Goal: Navigation & Orientation: Find specific page/section

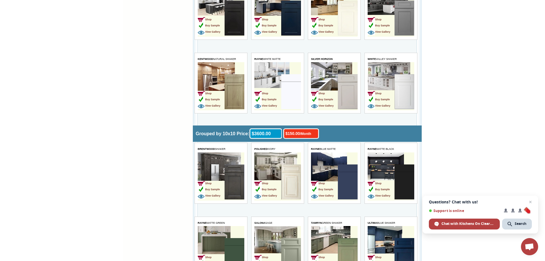
scroll to position [1259, 0]
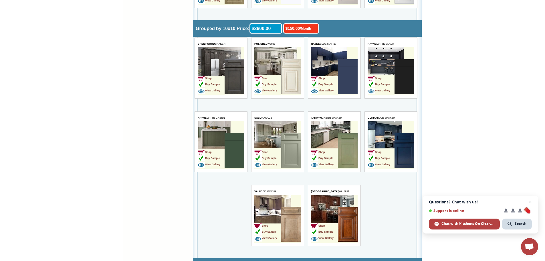
click at [263, 133] on td "Shop Buy Sample View Gallery" at bounding box center [267, 151] width 27 height 36
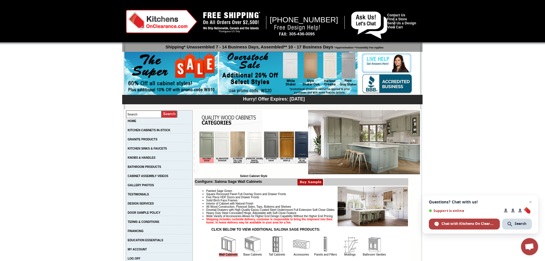
click at [377, 150] on img at bounding box center [364, 142] width 112 height 64
click at [334, 141] on img at bounding box center [364, 142] width 112 height 64
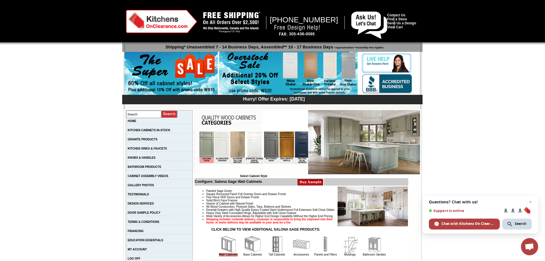
click at [206, 140] on img at bounding box center [206, 144] width 15 height 26
click at [362, 132] on img at bounding box center [364, 142] width 112 height 64
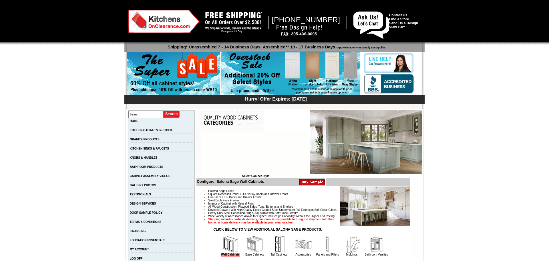
click at [361, 132] on img at bounding box center [366, 142] width 112 height 64
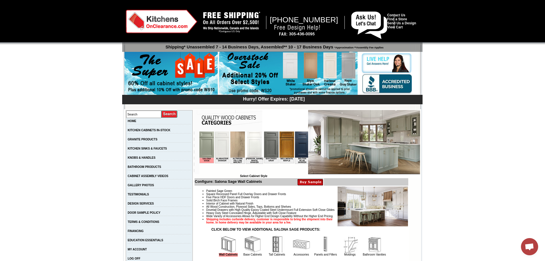
drag, startPoint x: 510, startPoint y: 120, endPoint x: 498, endPoint y: 124, distance: 11.9
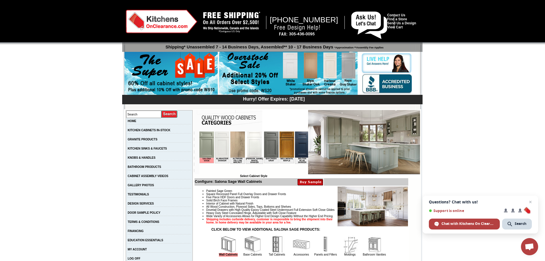
click at [533, 200] on span "Open chat" at bounding box center [530, 201] width 7 height 7
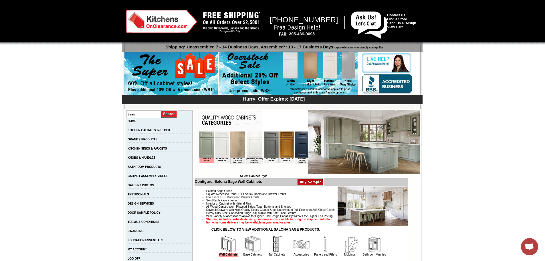
click at [205, 144] on img at bounding box center [206, 144] width 15 height 26
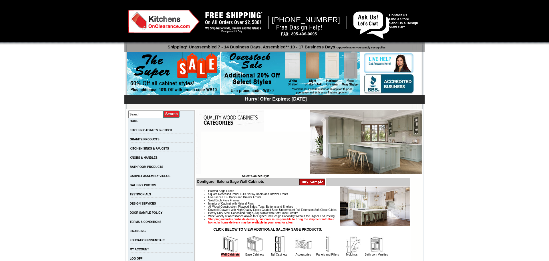
click at [392, 163] on img at bounding box center [366, 142] width 112 height 64
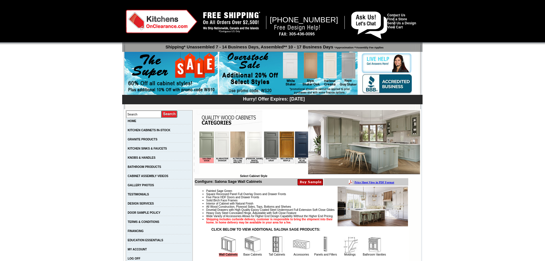
click at [392, 161] on img at bounding box center [364, 142] width 112 height 64
click at [204, 150] on img at bounding box center [206, 144] width 15 height 26
click at [204, 149] on img at bounding box center [206, 144] width 15 height 26
click at [403, 157] on img at bounding box center [364, 142] width 112 height 64
click at [201, 141] on img at bounding box center [206, 144] width 15 height 26
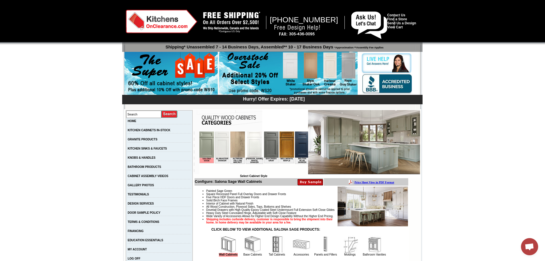
click at [201, 142] on img at bounding box center [206, 144] width 15 height 26
click at [202, 142] on img at bounding box center [206, 144] width 15 height 26
click at [202, 143] on img at bounding box center [206, 144] width 15 height 26
click at [208, 144] on img at bounding box center [206, 144] width 15 height 26
click at [211, 143] on img at bounding box center [206, 144] width 15 height 26
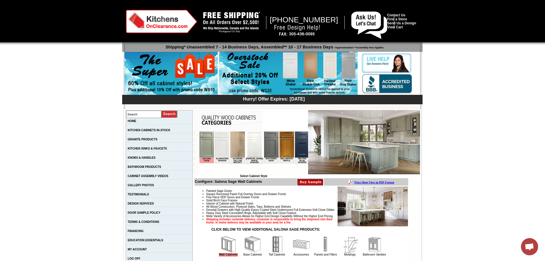
click at [393, 136] on img at bounding box center [364, 142] width 112 height 64
click at [389, 140] on img at bounding box center [364, 142] width 112 height 64
click at [207, 141] on img at bounding box center [206, 144] width 15 height 26
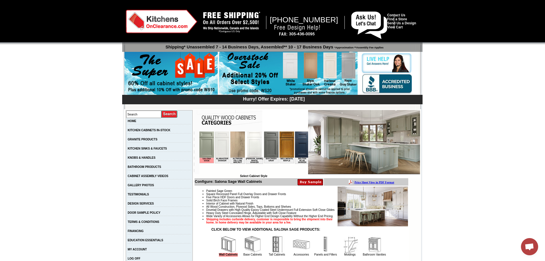
click at [207, 141] on img at bounding box center [206, 144] width 15 height 26
drag, startPoint x: 0, startPoint y: 0, endPoint x: 397, endPoint y: 159, distance: 427.5
click at [397, 159] on img at bounding box center [364, 142] width 112 height 64
click at [207, 140] on img at bounding box center [206, 144] width 15 height 26
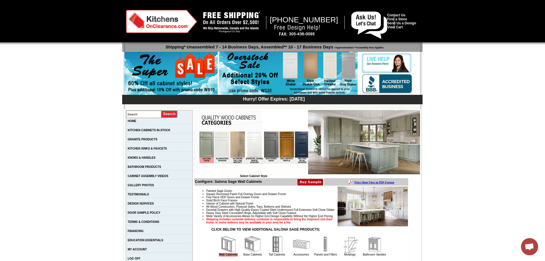
click at [207, 140] on img at bounding box center [206, 144] width 15 height 26
click at [212, 139] on img at bounding box center [206, 144] width 15 height 26
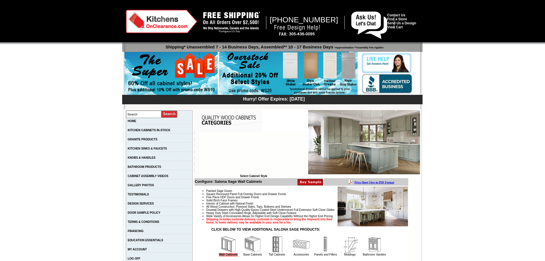
click at [354, 123] on img at bounding box center [364, 142] width 112 height 64
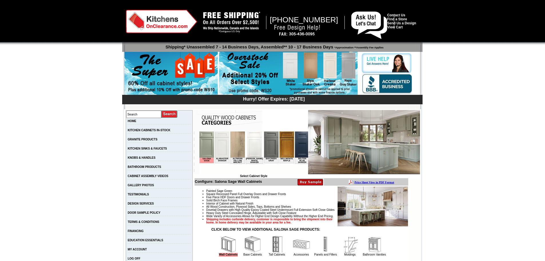
click at [354, 124] on img at bounding box center [364, 142] width 112 height 64
drag, startPoint x: 552, startPoint y: 255, endPoint x: 209, endPoint y: 147, distance: 360.1
click at [209, 147] on img at bounding box center [206, 144] width 15 height 26
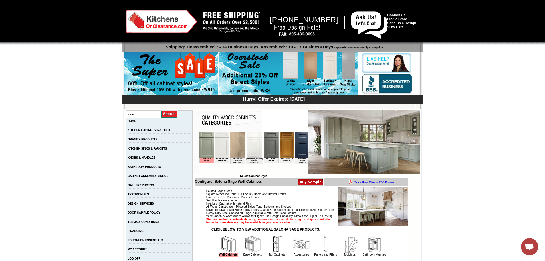
click at [209, 147] on img at bounding box center [206, 144] width 15 height 26
click at [209, 146] on img at bounding box center [206, 144] width 15 height 26
click at [203, 148] on img at bounding box center [206, 144] width 15 height 26
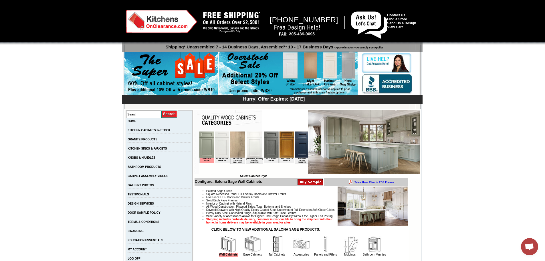
click at [204, 145] on img at bounding box center [206, 144] width 15 height 26
drag, startPoint x: 204, startPoint y: 145, endPoint x: 203, endPoint y: 142, distance: 3.0
click at [204, 144] on img at bounding box center [206, 144] width 15 height 26
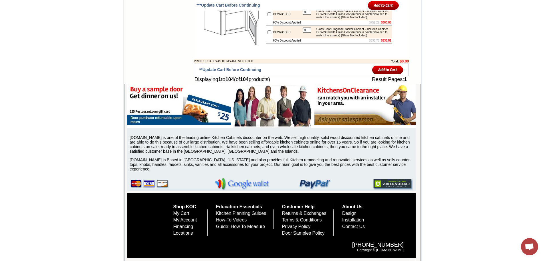
scroll to position [2609, 0]
drag, startPoint x: 488, startPoint y: 94, endPoint x: 487, endPoint y: 67, distance: 27.2
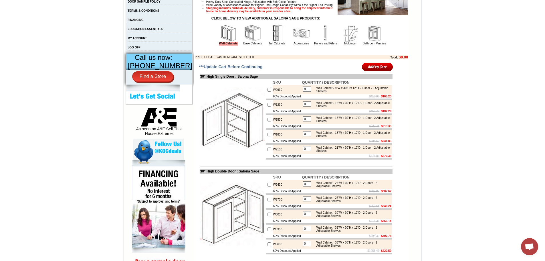
scroll to position [0, 0]
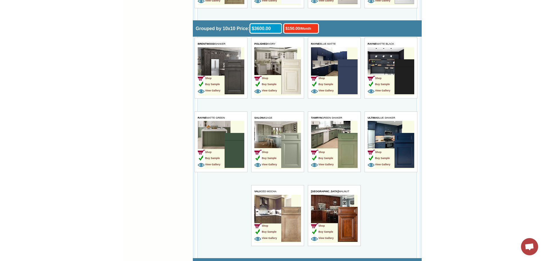
click at [286, 155] on img at bounding box center [291, 150] width 20 height 35
click at [286, 154] on img at bounding box center [291, 150] width 20 height 35
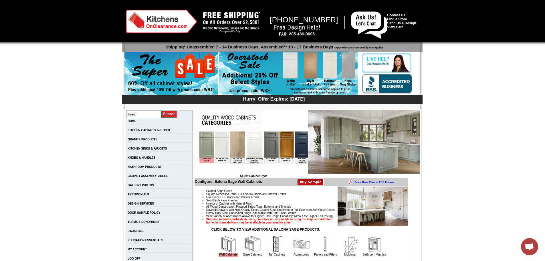
drag, startPoint x: 0, startPoint y: 0, endPoint x: 512, endPoint y: 98, distance: 521.5
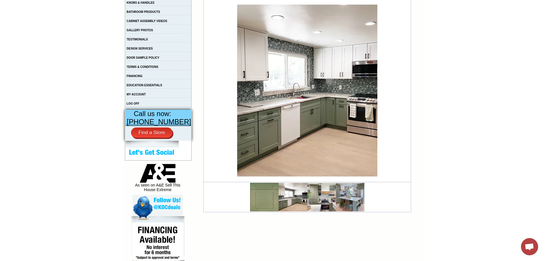
scroll to position [210, 0]
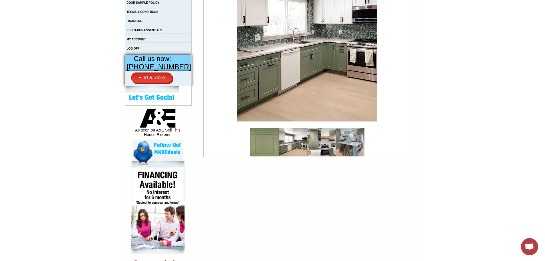
click at [276, 102] on img at bounding box center [307, 36] width 140 height 172
click at [266, 145] on img at bounding box center [264, 142] width 29 height 29
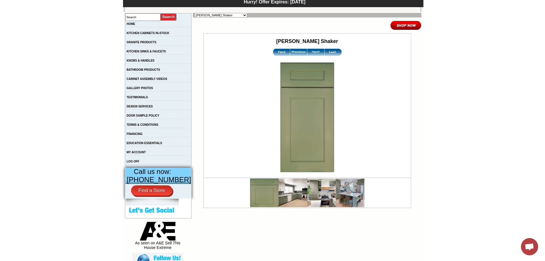
scroll to position [105, 0]
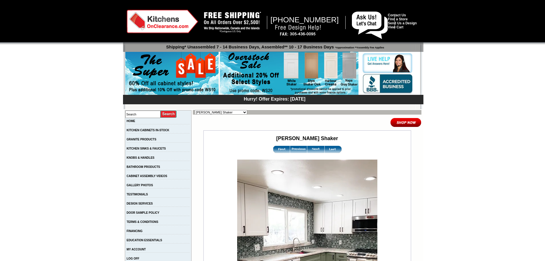
scroll to position [210, 0]
